Goal: Transaction & Acquisition: Purchase product/service

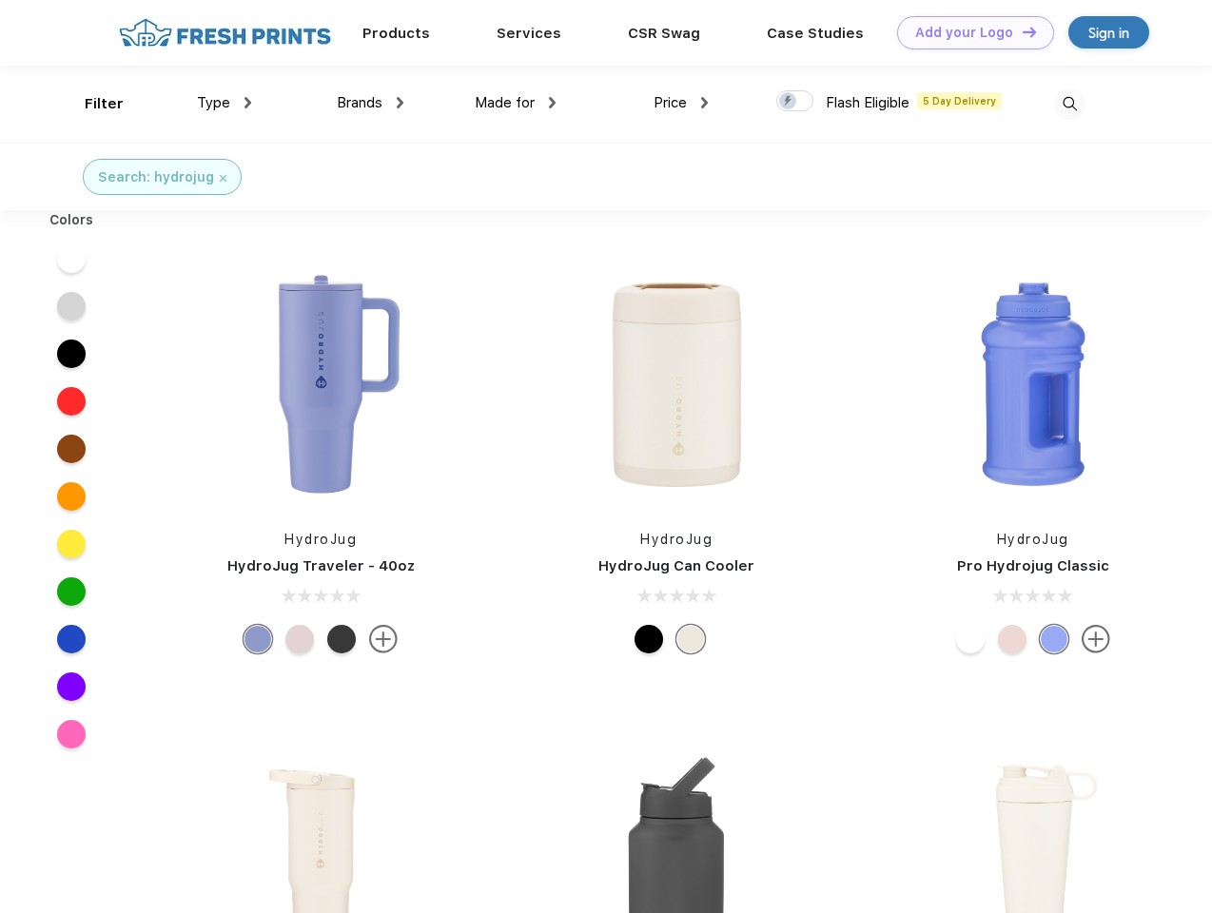
click at [968, 32] on link "Add your Logo Design Tool" at bounding box center [975, 32] width 157 height 33
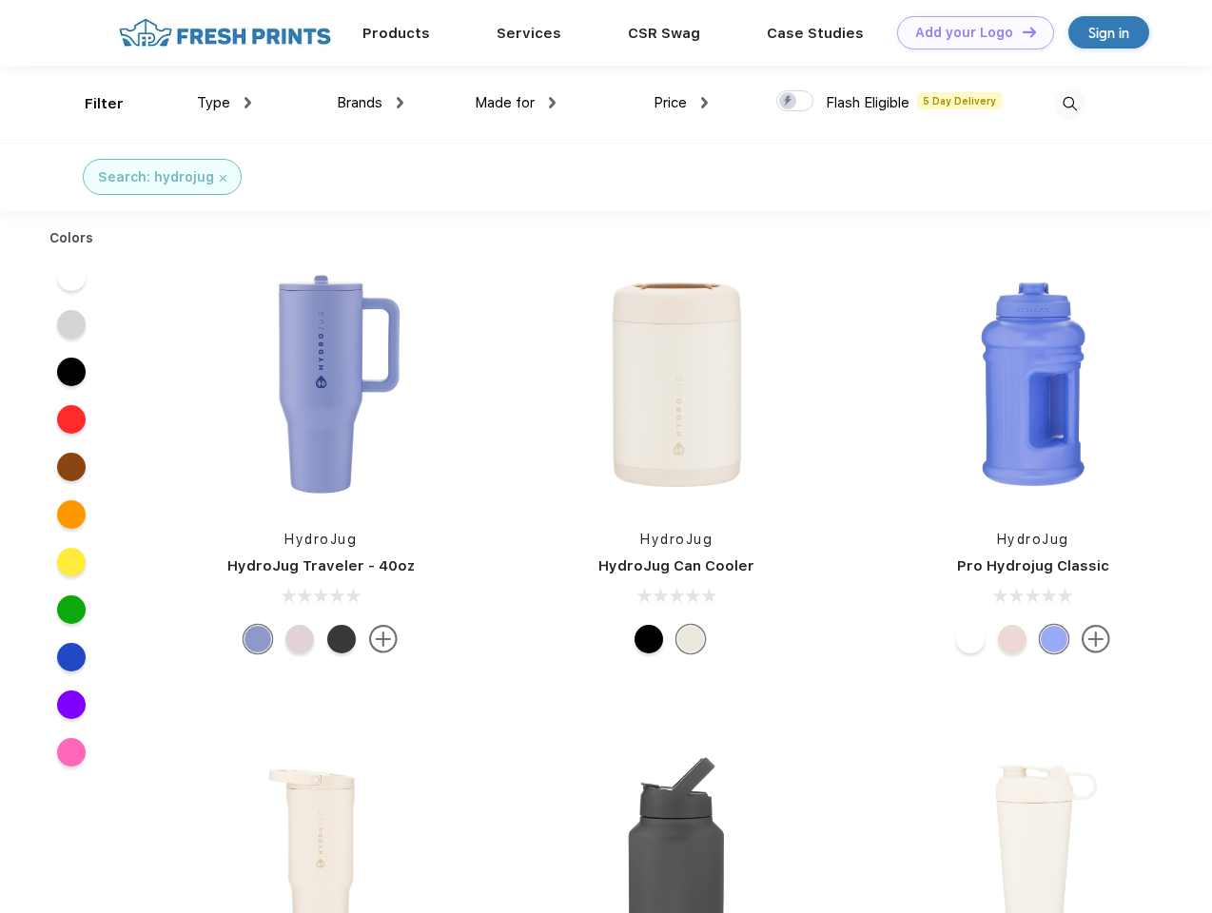
click at [0, 0] on div "Design Tool" at bounding box center [0, 0] width 0 height 0
click at [1020, 31] on link "Add your Logo Design Tool" at bounding box center [975, 32] width 157 height 33
click at [91, 104] on div "Filter" at bounding box center [104, 104] width 39 height 22
click at [224, 103] on span "Type" at bounding box center [213, 102] width 33 height 17
click at [370, 103] on span "Brands" at bounding box center [360, 102] width 46 height 17
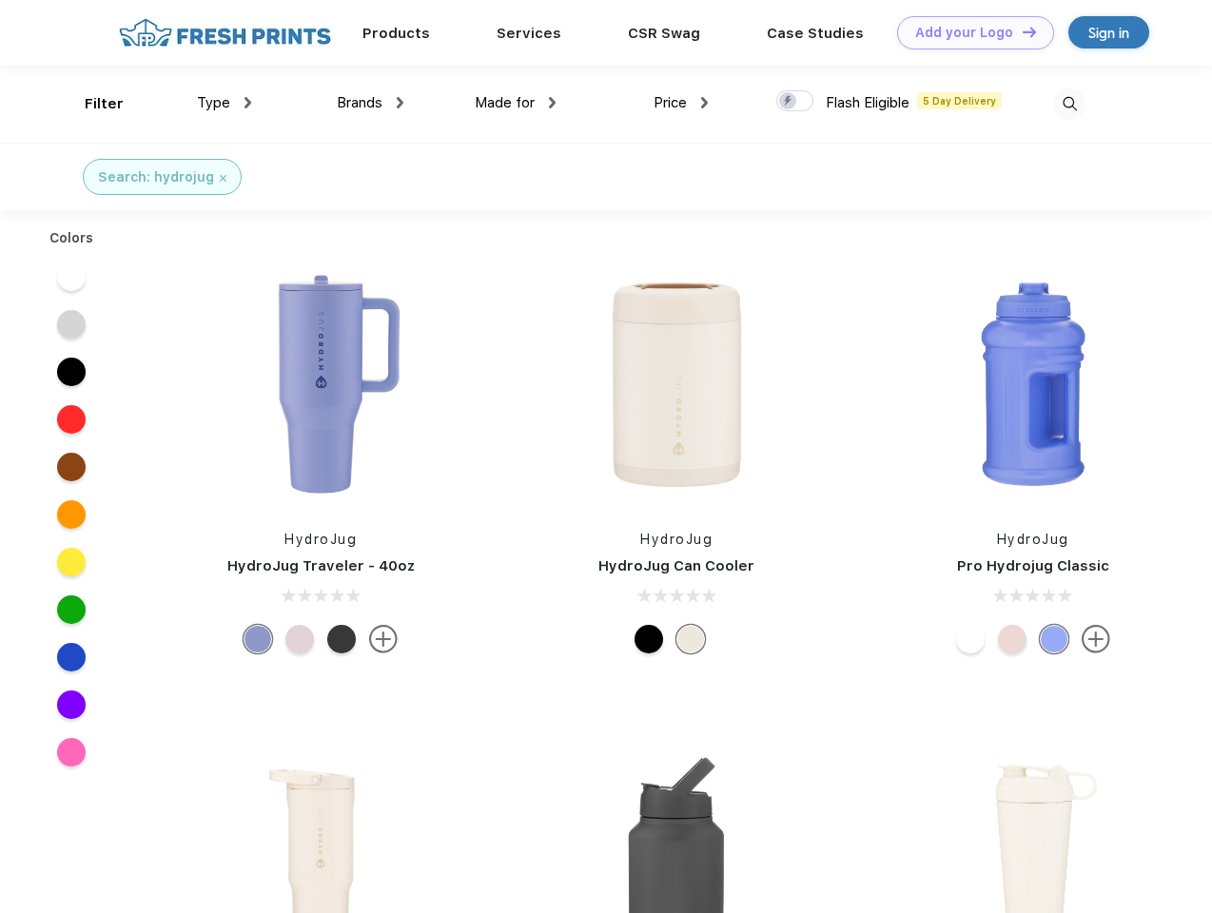
click at [515, 103] on span "Made for" at bounding box center [505, 102] width 60 height 17
click at [681, 103] on span "Price" at bounding box center [669, 102] width 33 height 17
click at [795, 102] on div at bounding box center [794, 100] width 37 height 21
click at [788, 102] on input "checkbox" at bounding box center [782, 95] width 12 height 12
click at [1069, 104] on img at bounding box center [1069, 103] width 31 height 31
